Goal: Use online tool/utility

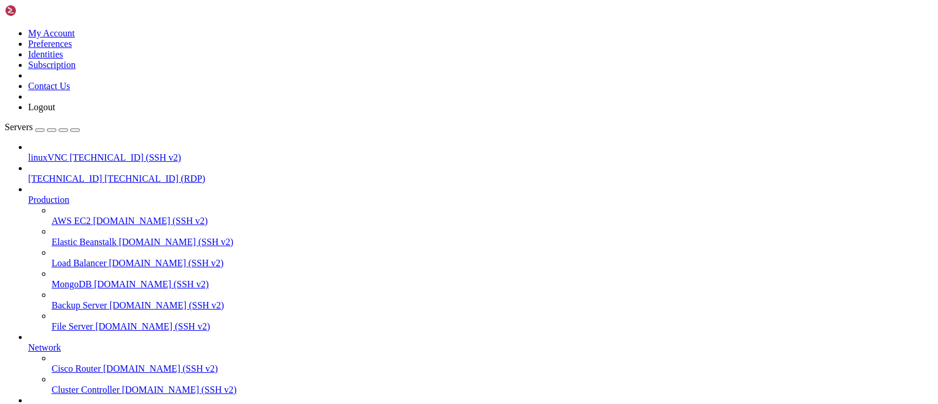
drag, startPoint x: 353, startPoint y: 894, endPoint x: 375, endPoint y: 893, distance: 22.3
